Goal: Answer question/provide support

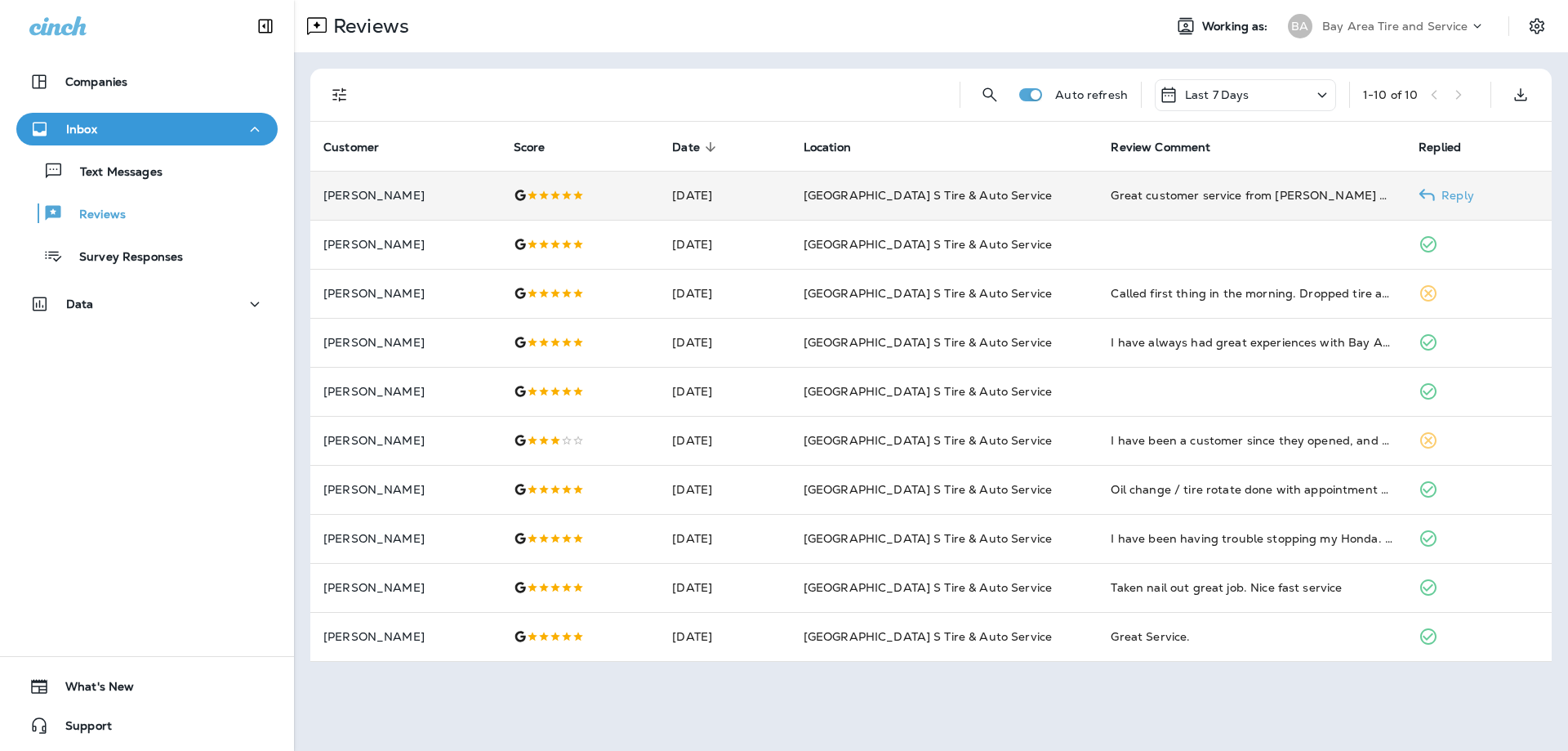
click at [1459, 194] on p "Reply" at bounding box center [1455, 195] width 39 height 13
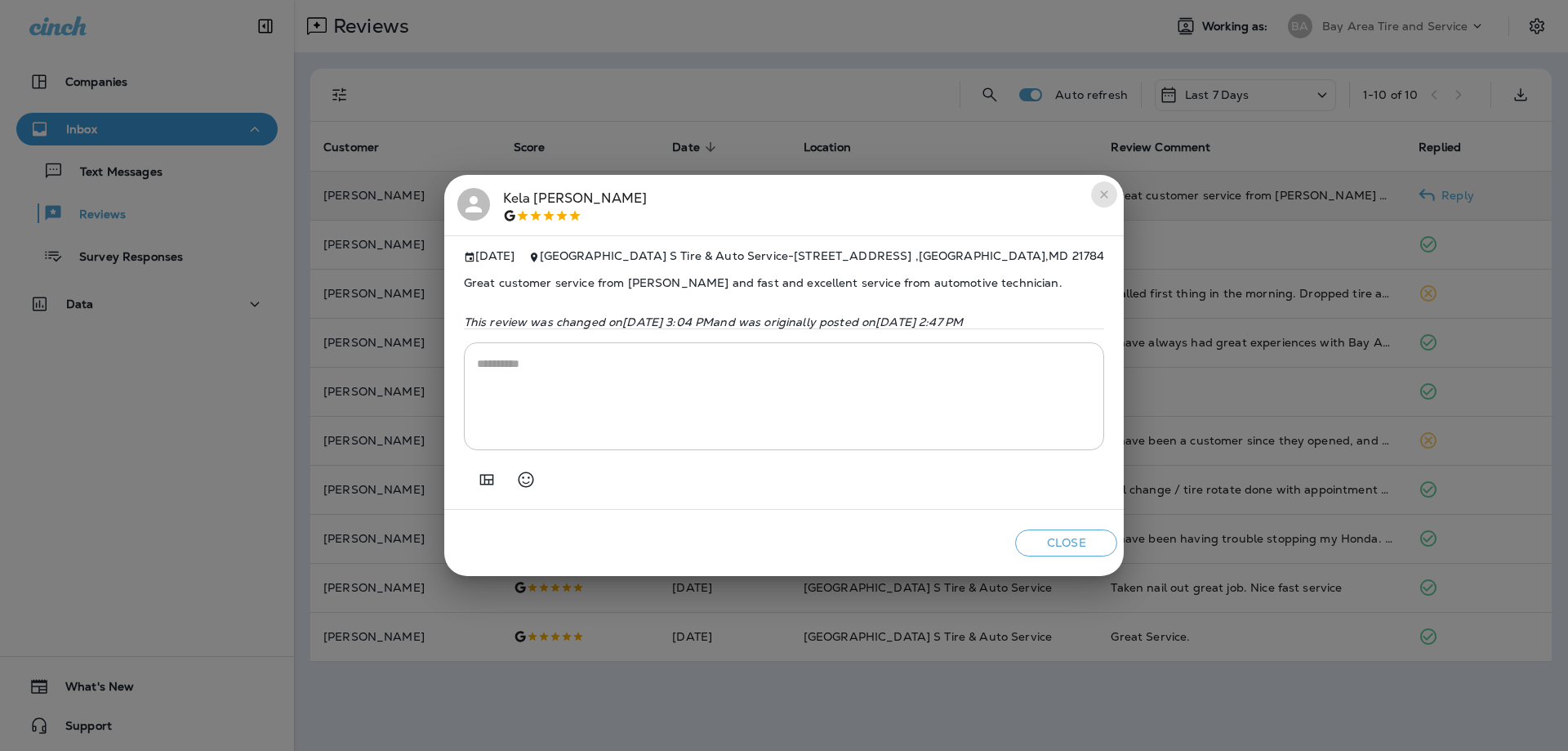
click at [1108, 191] on icon "close" at bounding box center [1105, 195] width 7 height 7
